Goal: Learn about a topic

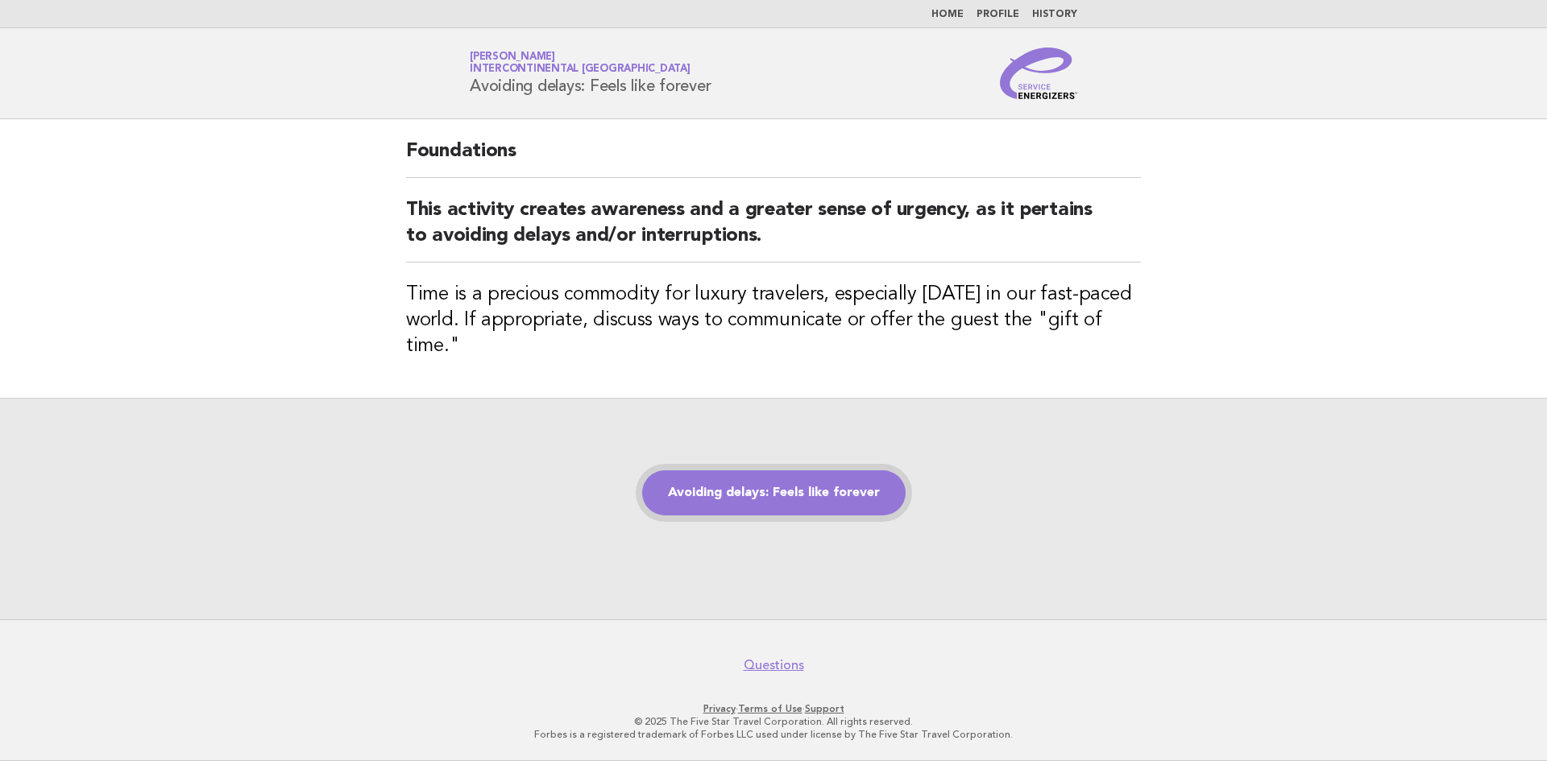
click at [703, 471] on link "Avoiding delays: Feels like forever" at bounding box center [773, 493] width 263 height 45
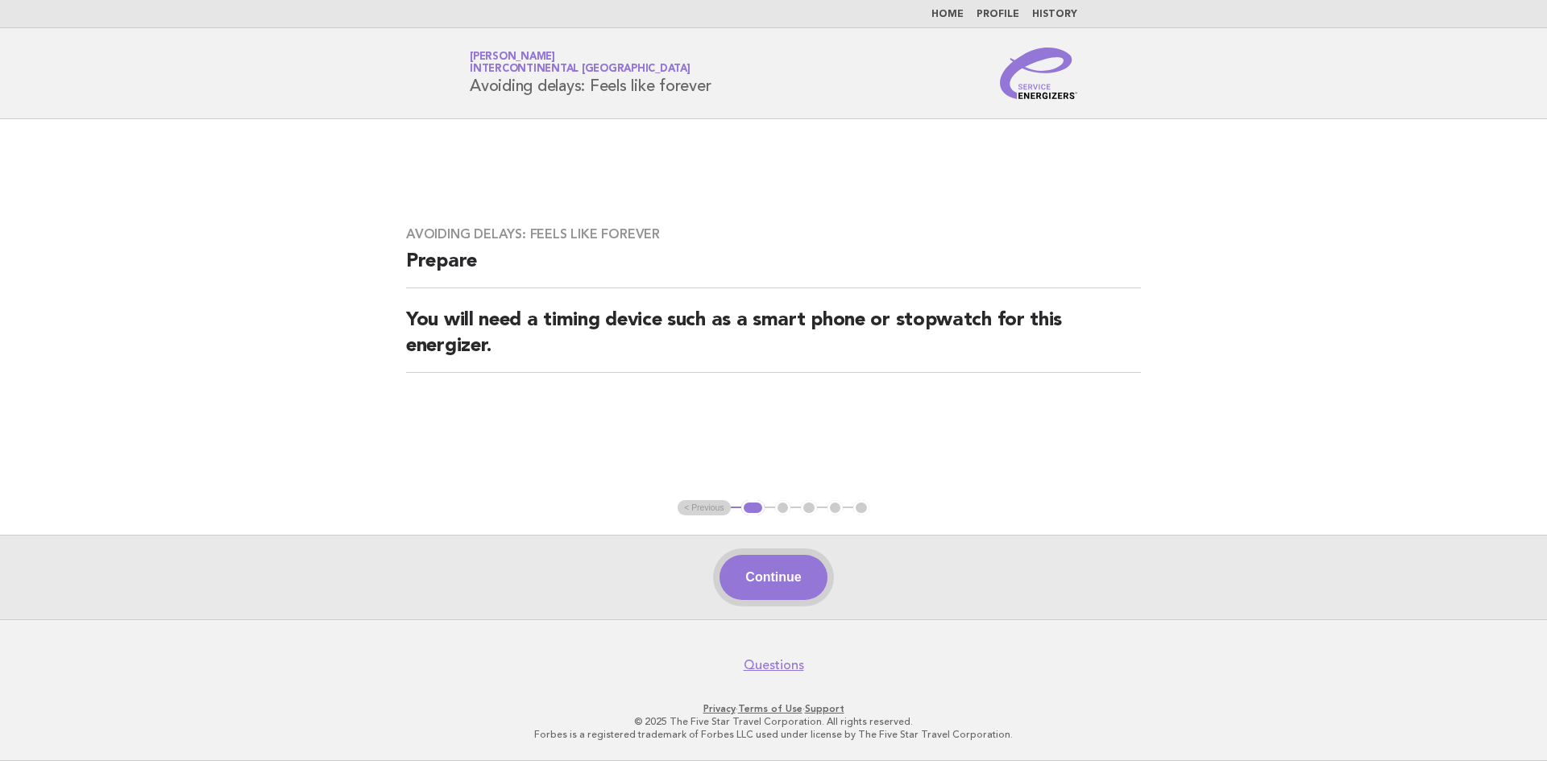
click at [811, 582] on button "Continue" at bounding box center [772, 577] width 107 height 45
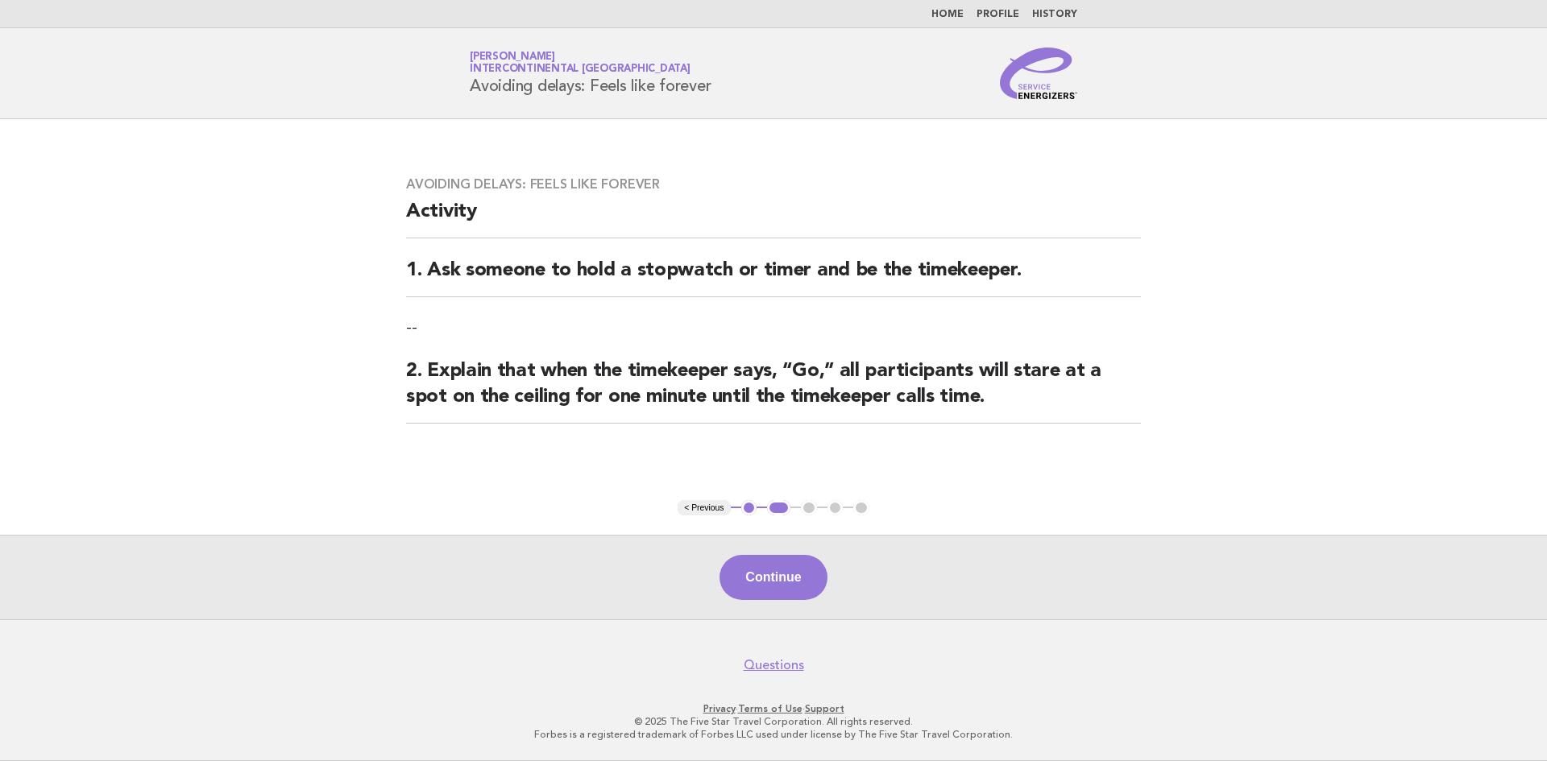
click at [811, 582] on button "Continue" at bounding box center [772, 577] width 107 height 45
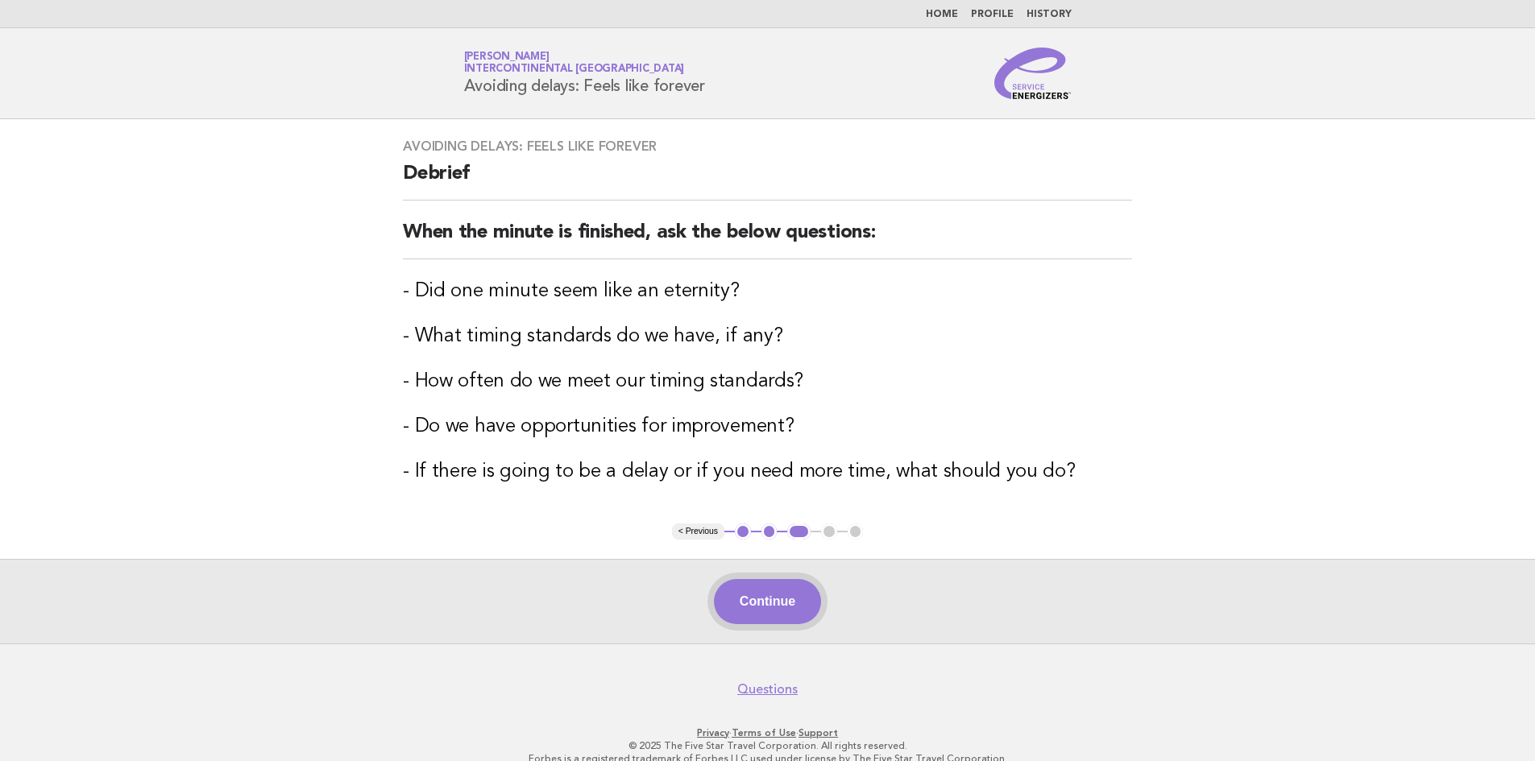
click at [796, 583] on button "Continue" at bounding box center [767, 601] width 107 height 45
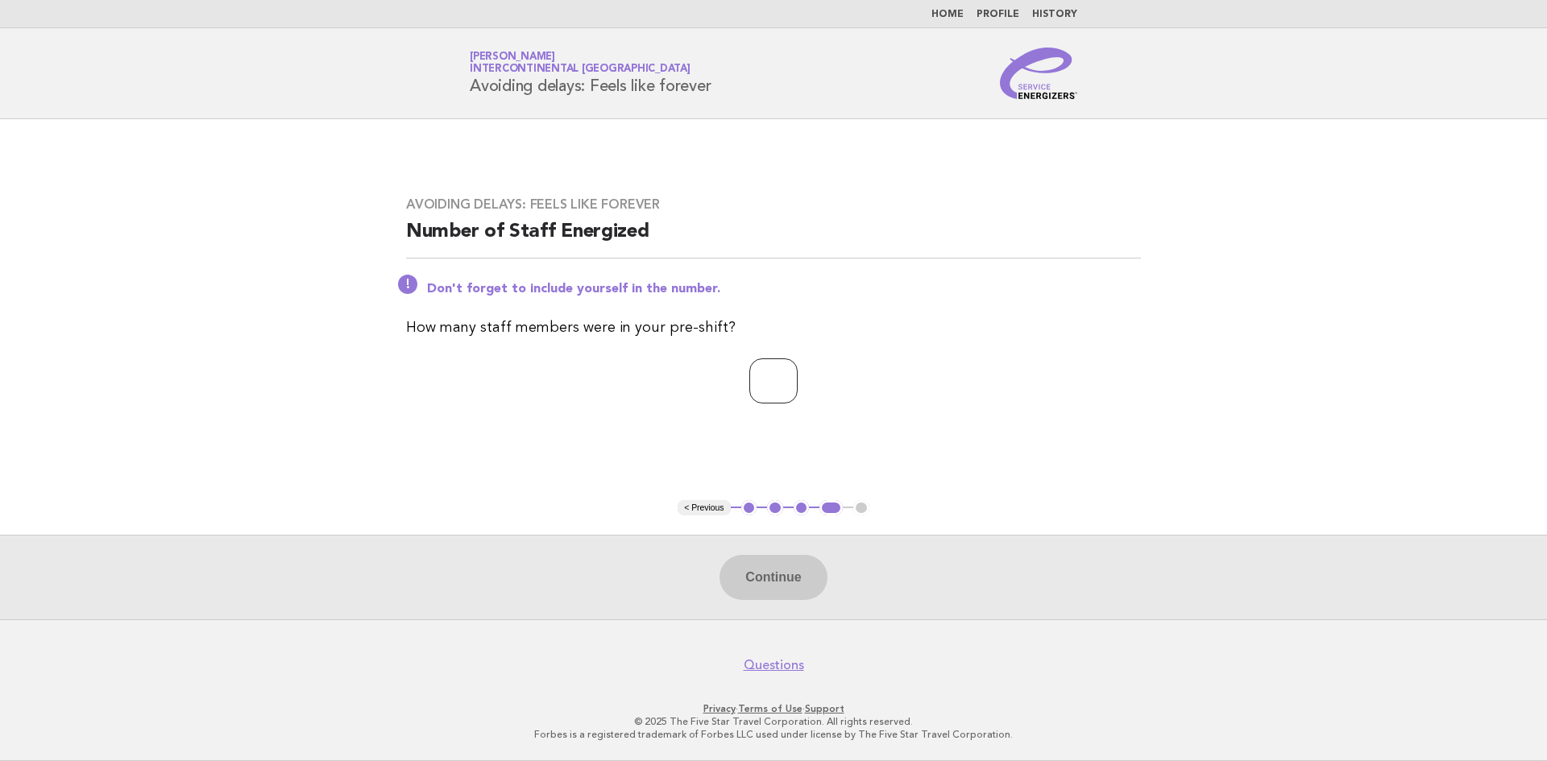
type input "*"
click at [798, 375] on input "*" at bounding box center [773, 381] width 48 height 45
click at [779, 566] on button "Continue" at bounding box center [772, 577] width 107 height 45
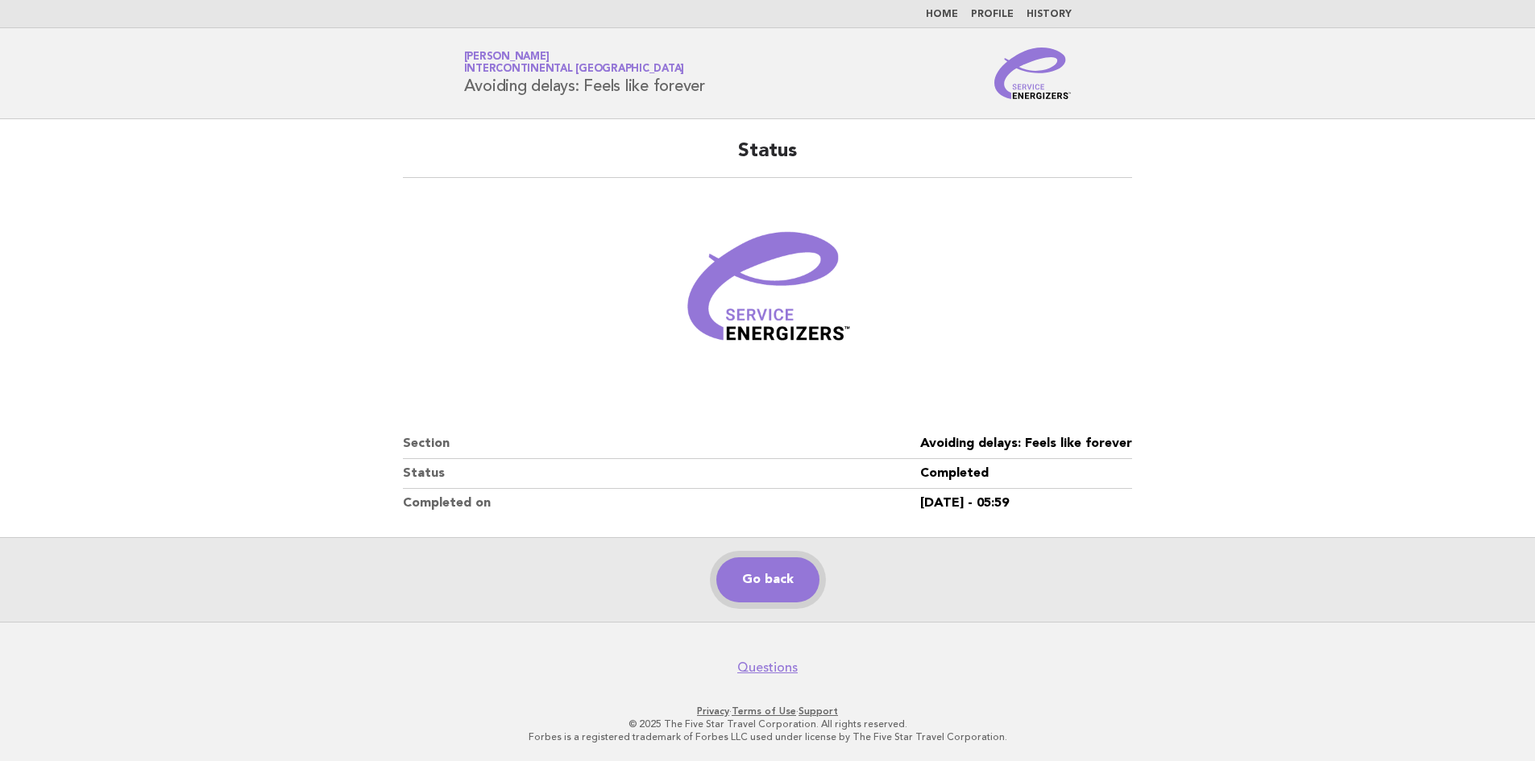
click at [782, 576] on link "Go back" at bounding box center [767, 580] width 103 height 45
